Goal: Task Accomplishment & Management: Manage account settings

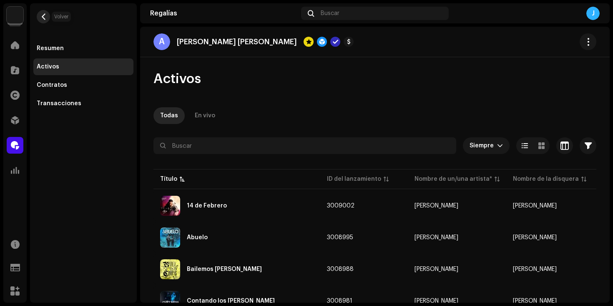
click at [45, 15] on span "button" at bounding box center [43, 16] width 6 height 7
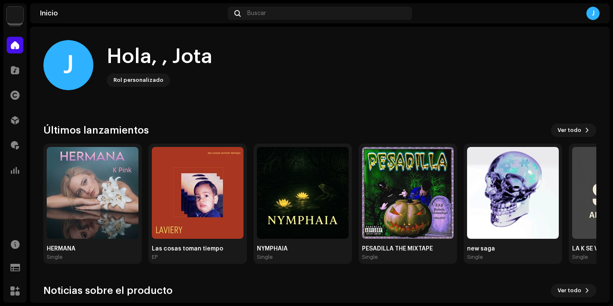
click at [271, 6] on div "Inicio Buscar J" at bounding box center [320, 13] width 580 height 20
click at [270, 10] on div "Buscar" at bounding box center [320, 13] width 184 height 13
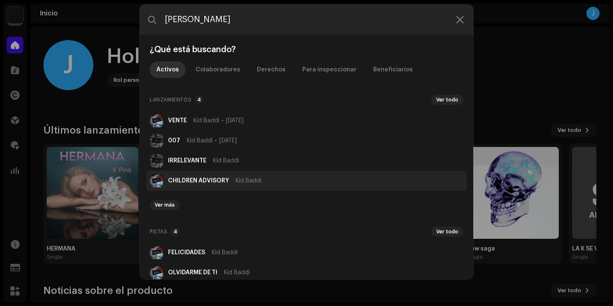
type input "[PERSON_NAME]"
click at [263, 181] on li "CHILDREN ADVISORY [PERSON_NAME]" at bounding box center [306, 181] width 320 height 20
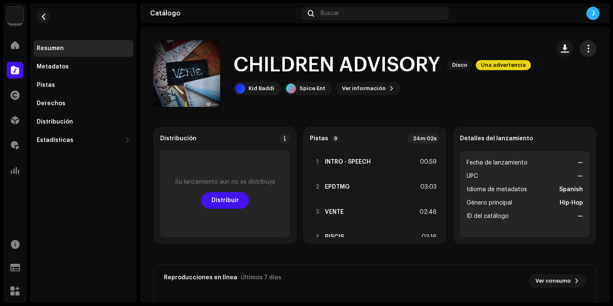
click at [584, 48] on span "button" at bounding box center [588, 48] width 8 height 7
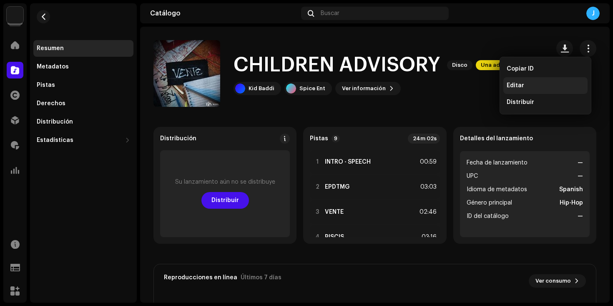
click at [523, 85] on div "Editar" at bounding box center [546, 85] width 78 height 7
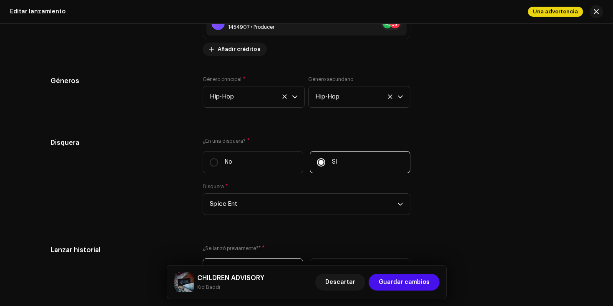
scroll to position [1408, 0]
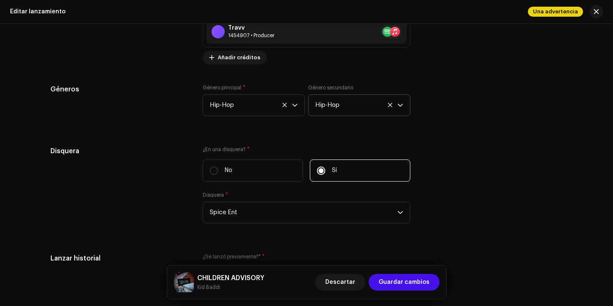
click at [352, 102] on span "Hip-Hop" at bounding box center [356, 105] width 82 height 21
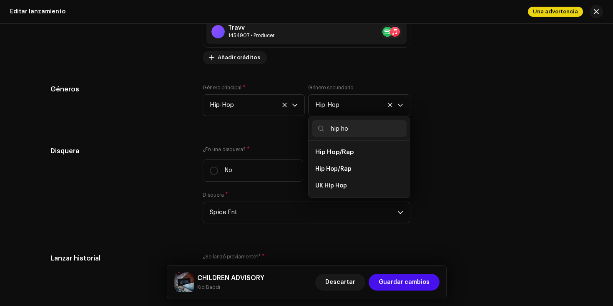
scroll to position [0, 0]
type input "hip ho"
click at [341, 171] on span "Hip Hop/Rap" at bounding box center [333, 169] width 36 height 8
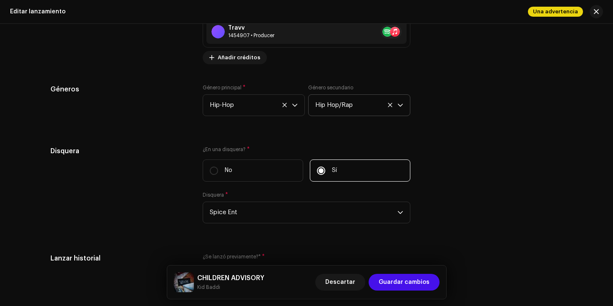
click at [477, 106] on div "Géneros Género principal * Hip-Hop Género secundario Hip Hop/Rap" at bounding box center [306, 105] width 512 height 42
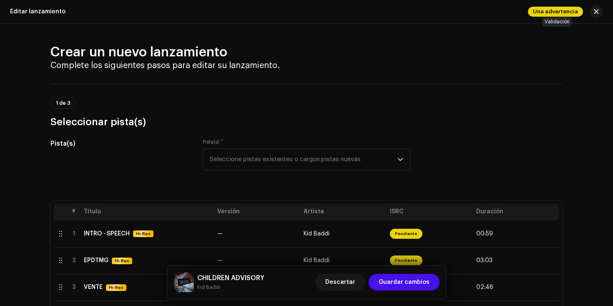
click at [547, 7] on span "Una advertencia" at bounding box center [555, 12] width 55 height 10
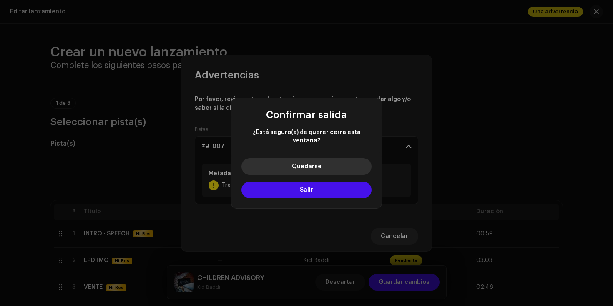
click at [330, 161] on button "Quedarse" at bounding box center [307, 166] width 130 height 17
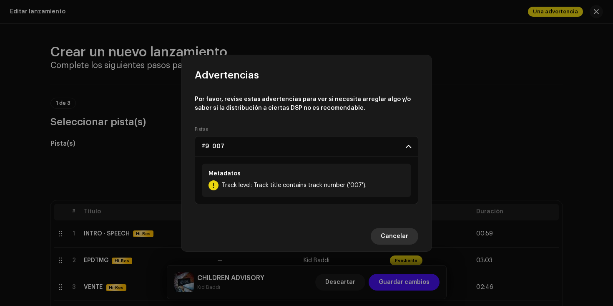
click at [400, 235] on span "Cancelar" at bounding box center [395, 236] width 28 height 17
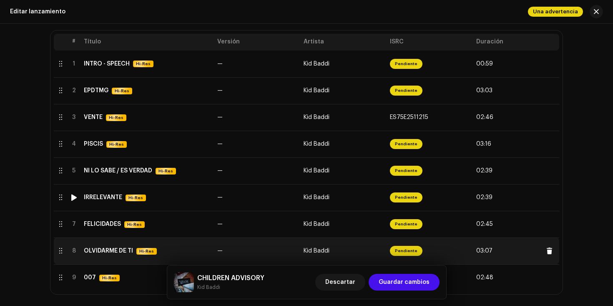
scroll to position [157, 0]
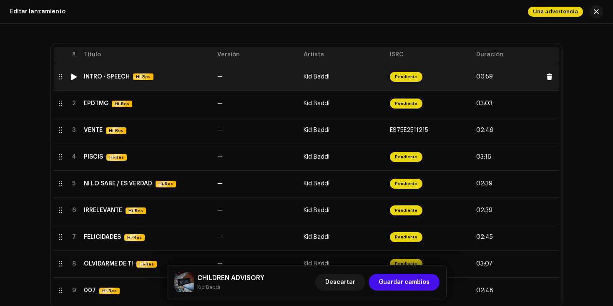
click at [171, 80] on div "INTRO - SPEECH Hi-Res" at bounding box center [147, 76] width 127 height 7
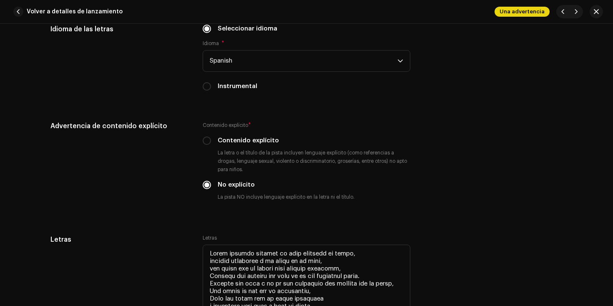
scroll to position [1279, 0]
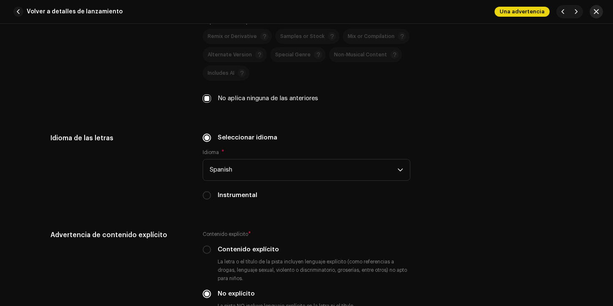
click at [594, 9] on span "button" at bounding box center [596, 11] width 5 height 7
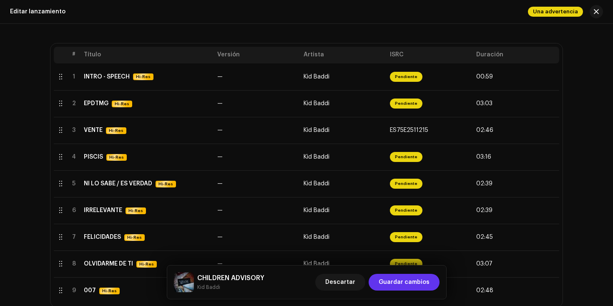
click at [418, 282] on span "Guardar cambios" at bounding box center [404, 282] width 51 height 17
